Goal: Task Accomplishment & Management: Complete application form

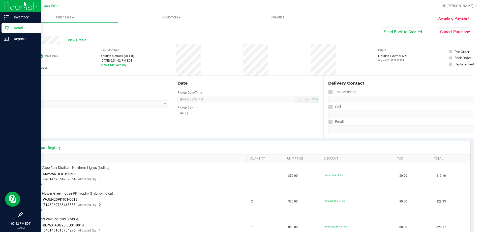
click at [17, 28] on p "Retail" at bounding box center [24, 28] width 30 height 6
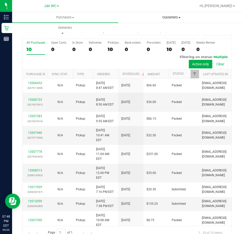
click at [161, 19] on span "Customers" at bounding box center [171, 17] width 106 height 5
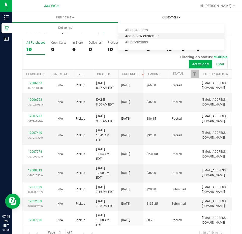
click at [150, 36] on span "Add a new customer" at bounding box center [141, 36] width 47 height 4
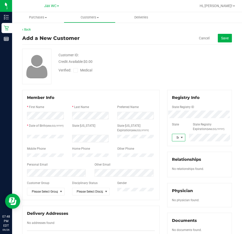
click at [180, 138] on span at bounding box center [182, 137] width 4 height 4
click at [175, 174] on li "FL" at bounding box center [176, 173] width 12 height 9
click at [41, 190] on span "Please Select Group" at bounding box center [42, 191] width 31 height 7
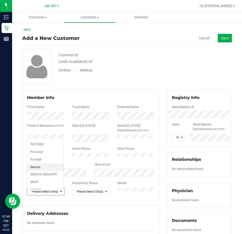
scroll to position [69, 0]
click at [86, 165] on div "Personal Email" at bounding box center [57, 165] width 68 height 6
click at [76, 70] on icon at bounding box center [75, 70] width 3 height 0
click at [0, 0] on input "Medical" at bounding box center [0, 0] width 0 height 0
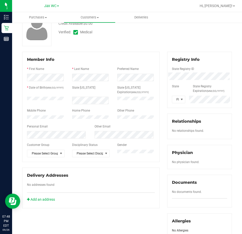
scroll to position [50, 0]
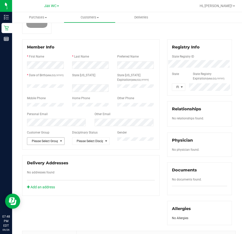
click at [48, 144] on span "Please Select Group" at bounding box center [42, 140] width 31 height 7
click at [44, 189] on li "Student" at bounding box center [45, 188] width 36 height 8
click at [108, 162] on div "Delivery Addresses No addresses found Add an address" at bounding box center [90, 175] width 137 height 41
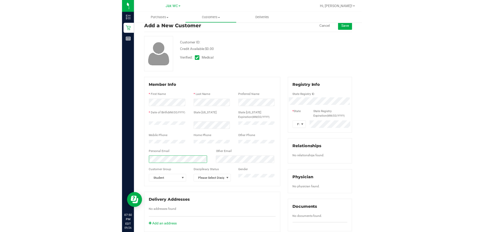
scroll to position [0, 0]
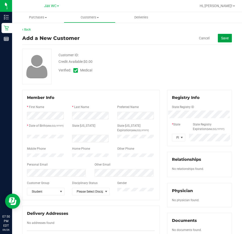
click at [221, 38] on span "Save" at bounding box center [225, 38] width 8 height 4
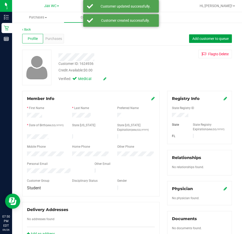
click at [219, 41] on button "Add customer to queue" at bounding box center [210, 38] width 43 height 9
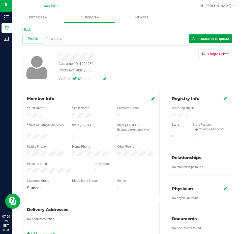
click at [192, 36] on button "Add customer to queue" at bounding box center [210, 38] width 43 height 9
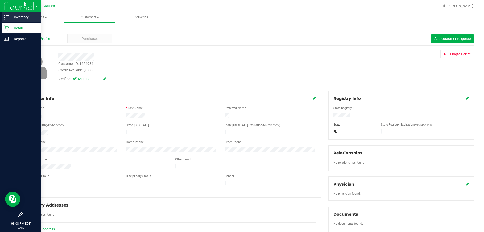
drag, startPoint x: 18, startPoint y: 16, endPoint x: 20, endPoint y: 18, distance: 2.7
click at [18, 16] on p "Inventory" at bounding box center [24, 17] width 30 height 6
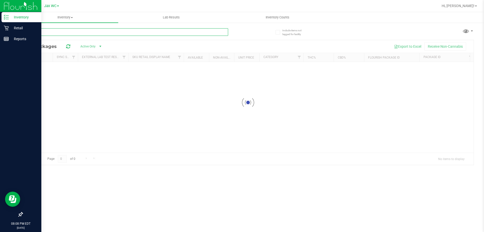
click at [124, 33] on input "text" at bounding box center [125, 32] width 206 height 8
click at [124, 33] on div "Inventory All packages All inventory Waste log Lab Results Inventory Counts" at bounding box center [248, 121] width 472 height 219
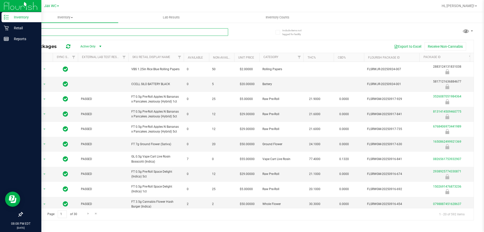
click at [126, 31] on input "text" at bounding box center [125, 32] width 206 height 8
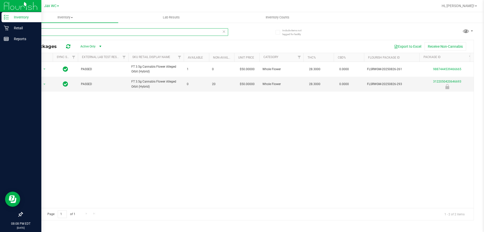
type input "all"
